Goal: Find specific page/section: Find specific page/section

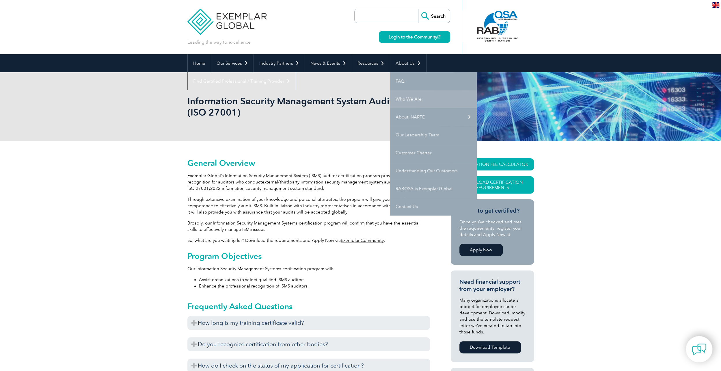
click at [405, 104] on link "Who We Are" at bounding box center [433, 99] width 87 height 18
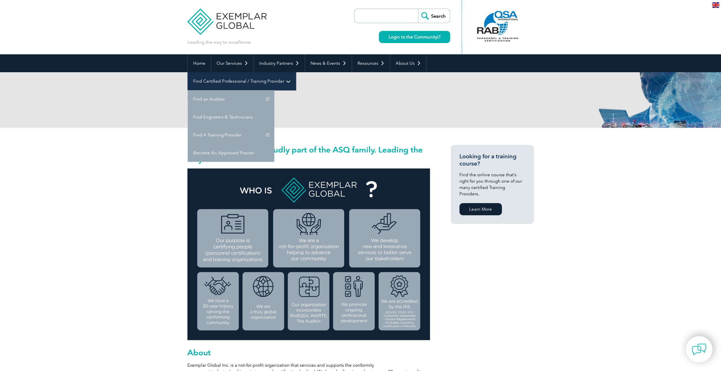
click at [296, 72] on link "Find Certified Professional / Training Provider" at bounding box center [242, 81] width 108 height 18
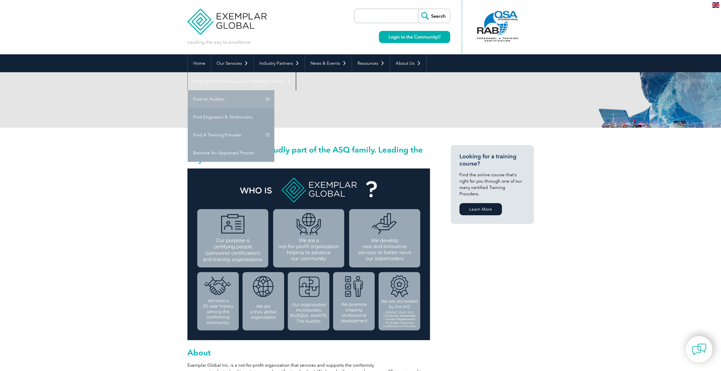
click at [274, 90] on link "Find an Auditor" at bounding box center [231, 99] width 87 height 18
